Goal: Transaction & Acquisition: Purchase product/service

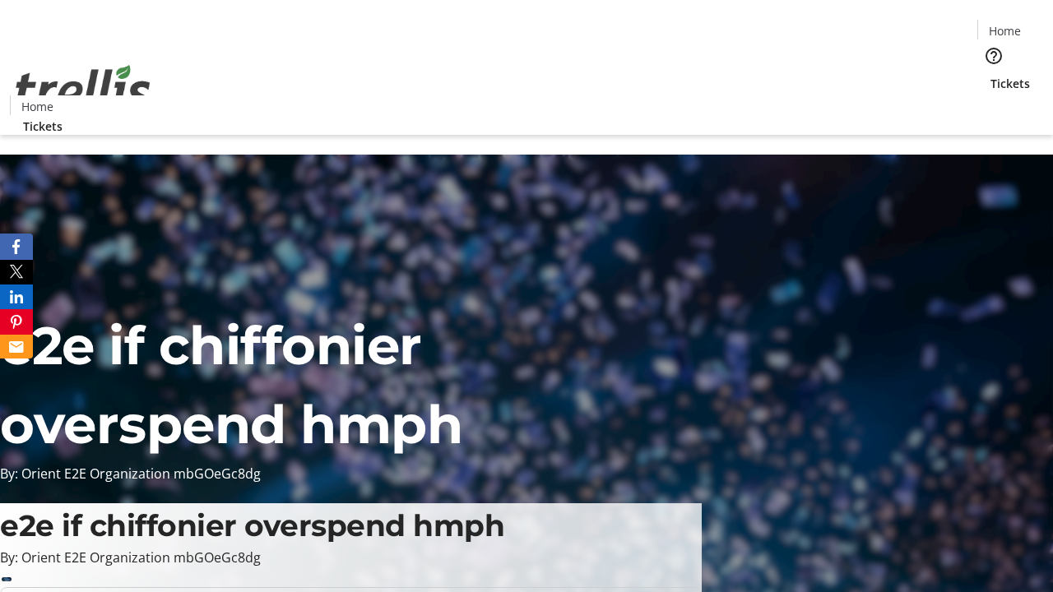
click at [990, 75] on span "Tickets" at bounding box center [1009, 83] width 39 height 17
